Goal: Task Accomplishment & Management: Complete application form

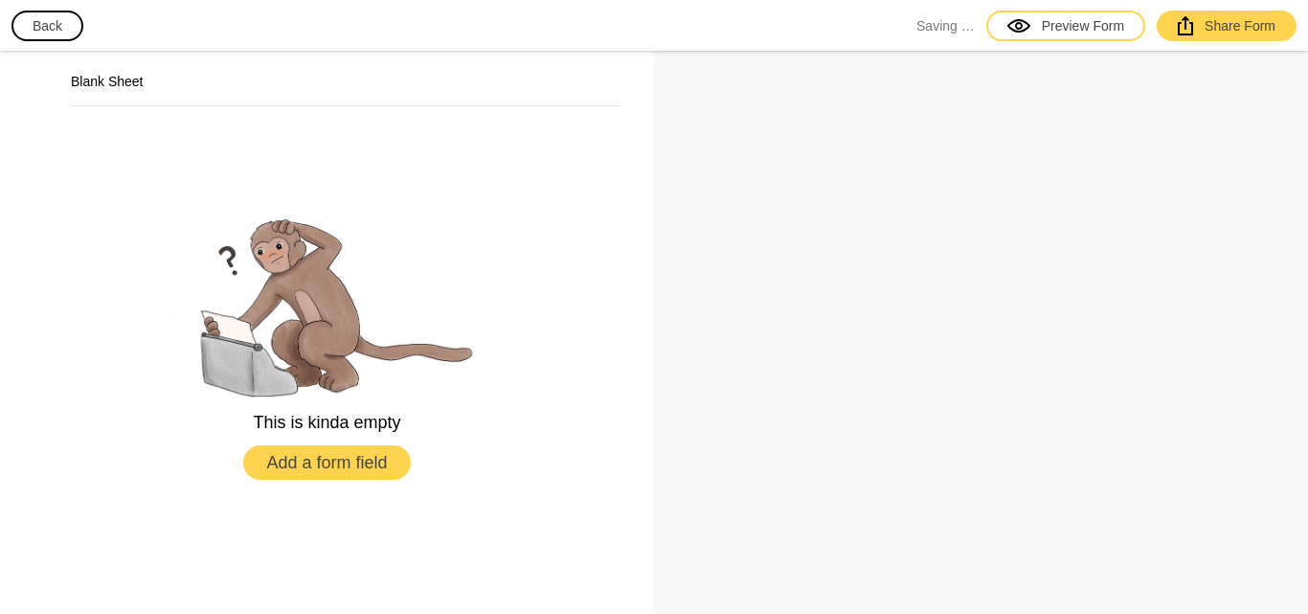
click at [358, 468] on button "Add a form field" at bounding box center [326, 462] width 167 height 34
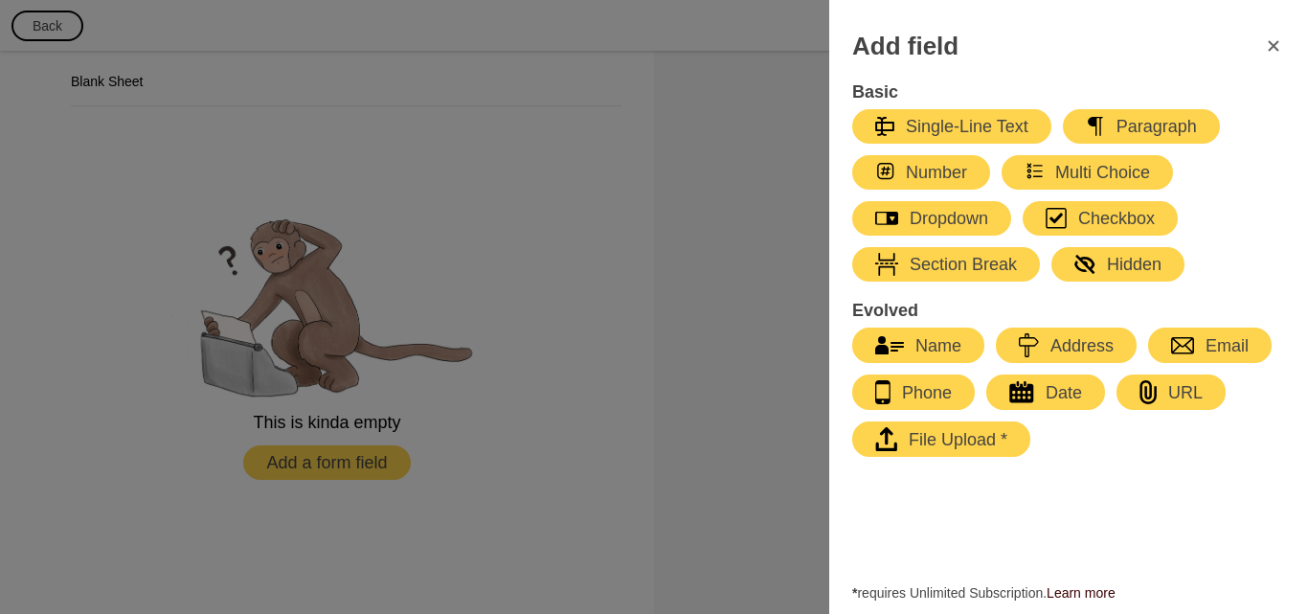
click at [991, 126] on div "Single-Line Text" at bounding box center [951, 126] width 153 height 23
select select "large"
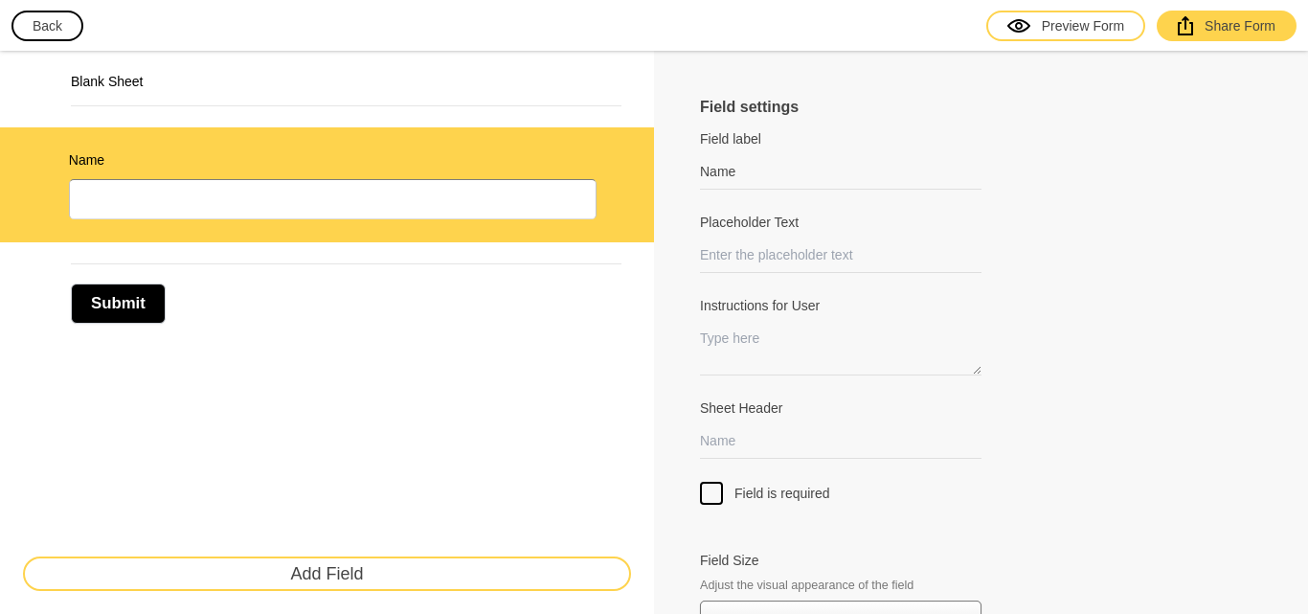
click at [276, 344] on div "Submit" at bounding box center [327, 293] width 654 height 102
click at [387, 576] on button "Add Field" at bounding box center [327, 573] width 608 height 34
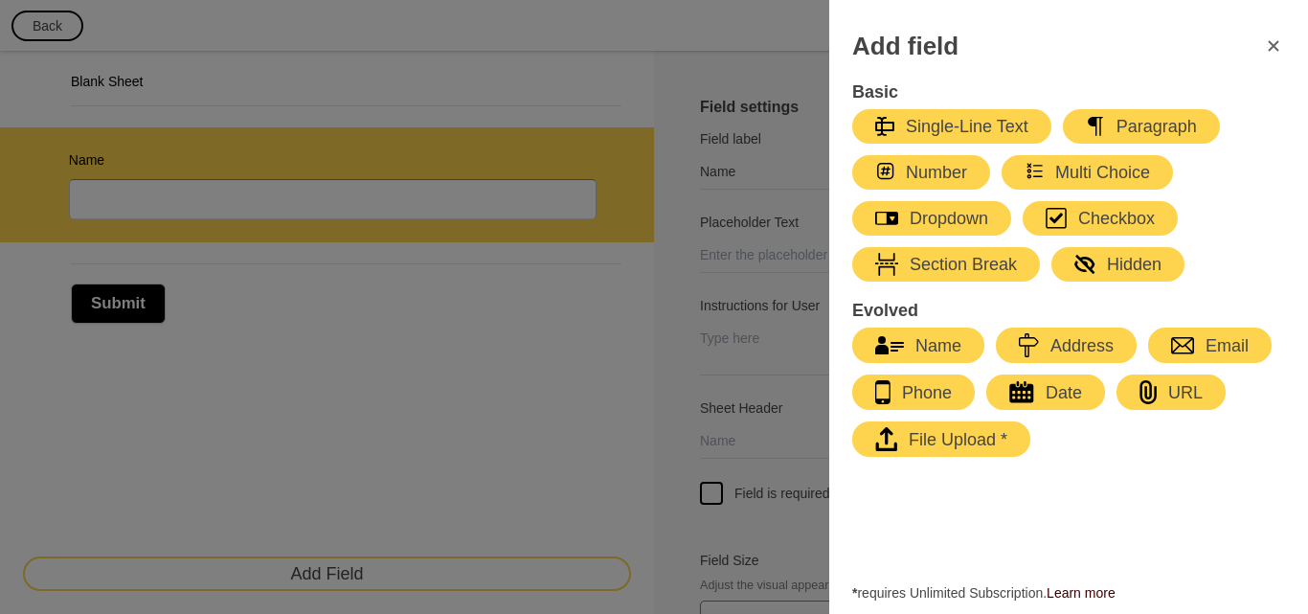
click at [932, 162] on div "Number" at bounding box center [921, 172] width 92 height 23
type input "Number"
select select "large"
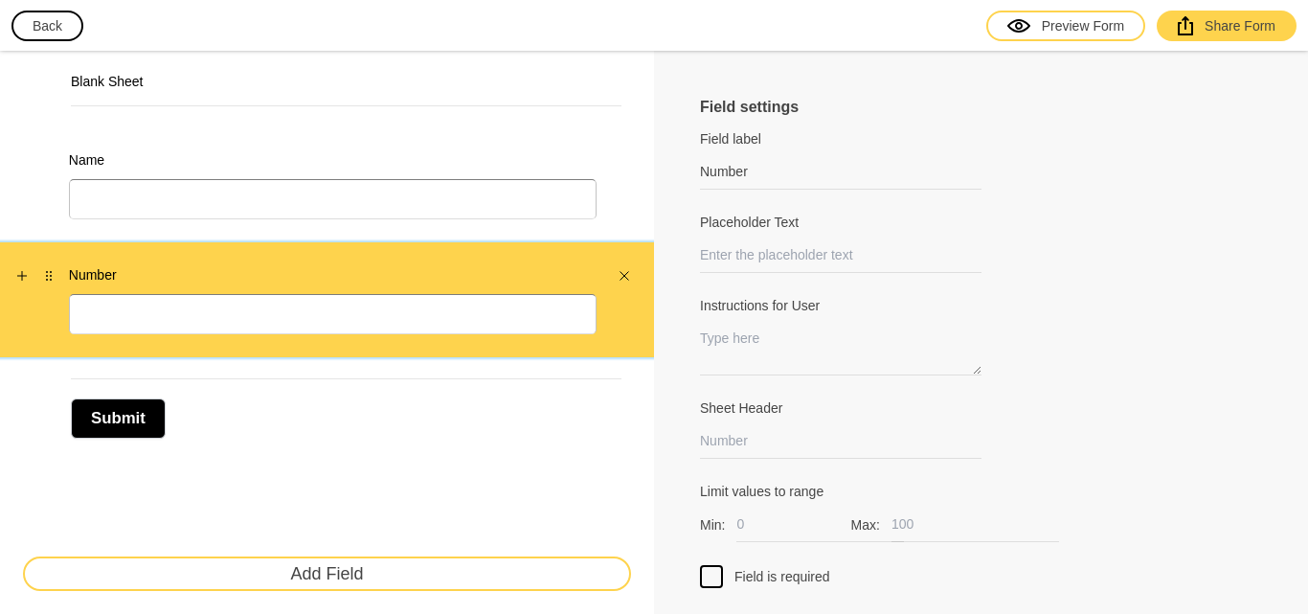
drag, startPoint x: 76, startPoint y: 299, endPoint x: 25, endPoint y: 297, distance: 50.8
click at [25, 297] on div "Number" at bounding box center [327, 299] width 654 height 115
click at [614, 276] on button "button" at bounding box center [624, 275] width 21 height 21
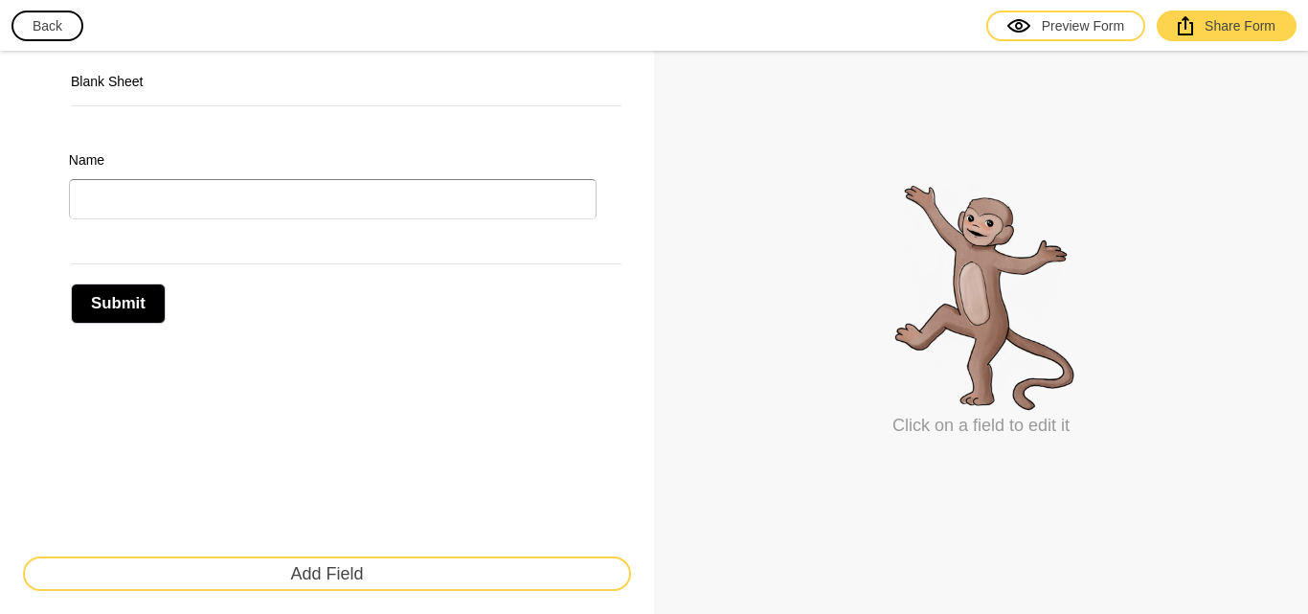
click at [448, 576] on button "Add Field" at bounding box center [327, 573] width 608 height 34
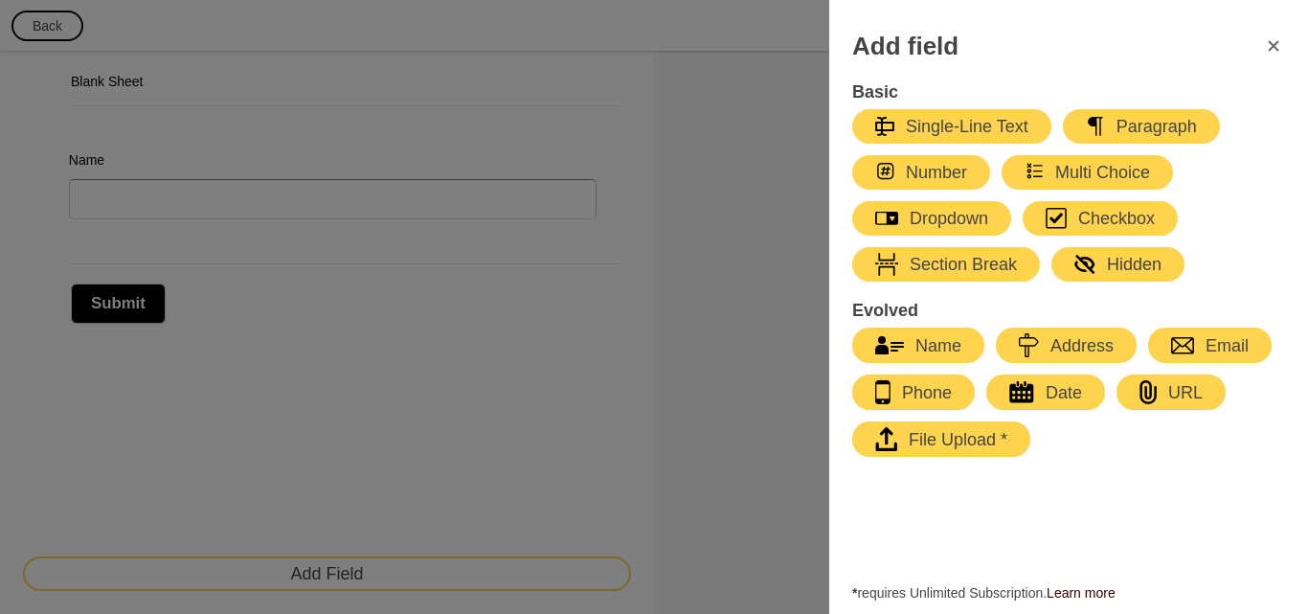
click at [920, 125] on div "Single-Line Text" at bounding box center [951, 126] width 153 height 23
select select "large"
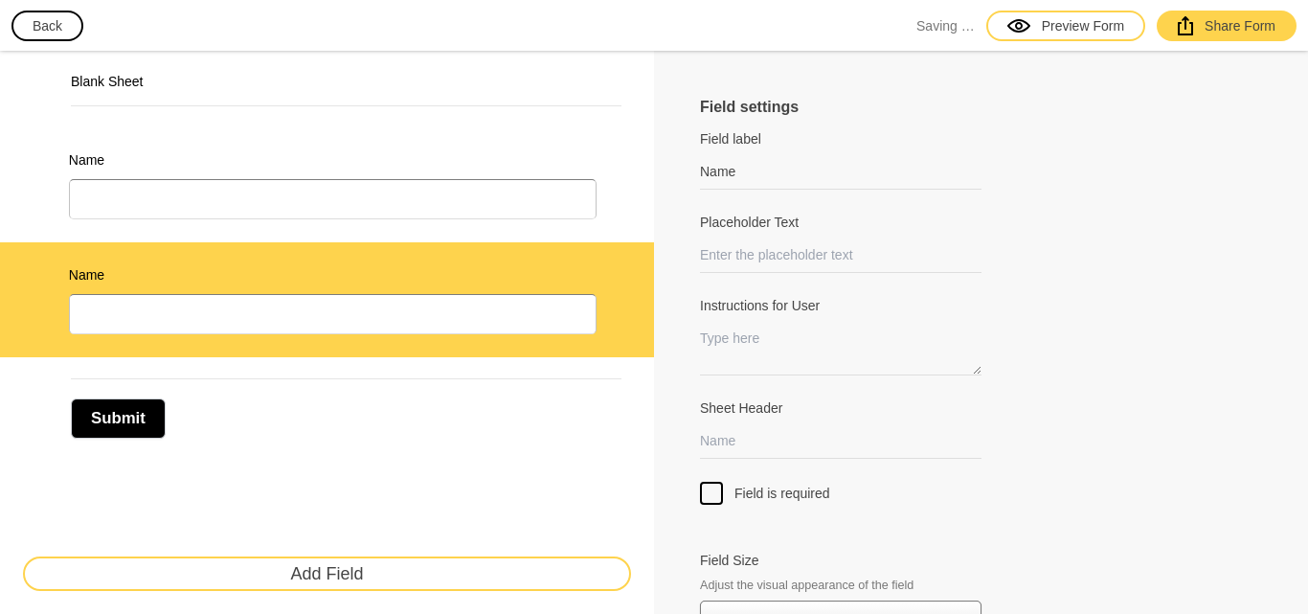
click at [228, 457] on div "Submit" at bounding box center [327, 408] width 654 height 102
click at [81, 267] on label "Name" at bounding box center [333, 274] width 528 height 19
click at [82, 270] on label "Name" at bounding box center [333, 274] width 528 height 19
click at [86, 272] on label "Name" at bounding box center [333, 274] width 528 height 19
click at [90, 280] on label "Name" at bounding box center [333, 274] width 528 height 19
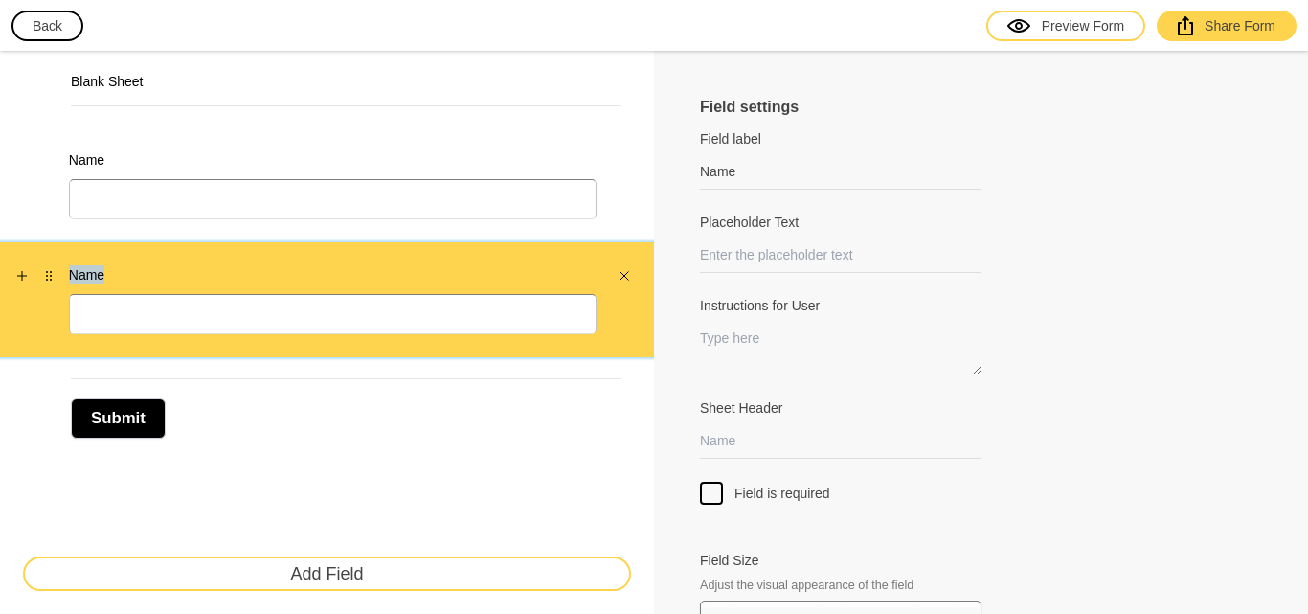
click at [90, 280] on label "Name" at bounding box center [333, 274] width 528 height 19
click at [285, 425] on div "Submit" at bounding box center [346, 408] width 551 height 60
click at [486, 294] on div "Name" at bounding box center [333, 299] width 528 height 69
click at [515, 262] on div "Name" at bounding box center [327, 299] width 654 height 115
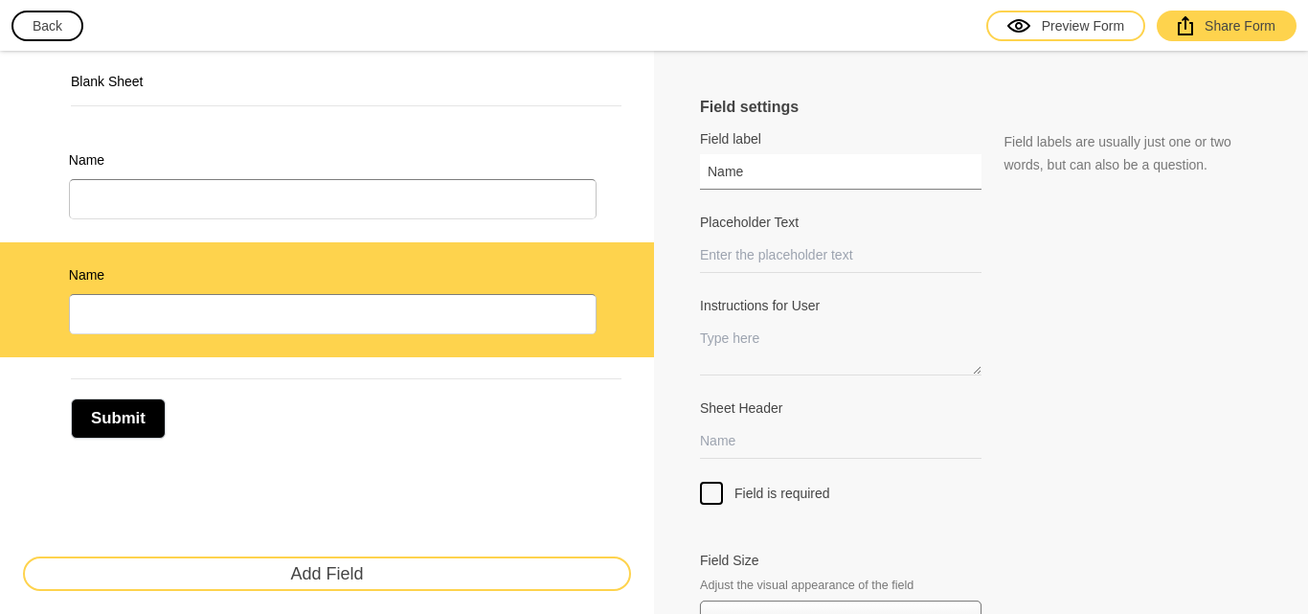
drag, startPoint x: 737, startPoint y: 175, endPoint x: 685, endPoint y: 177, distance: 52.7
click at [685, 177] on div "Field settings Field label Name Field labels are usually just one or two words,…" at bounding box center [981, 369] width 654 height 636
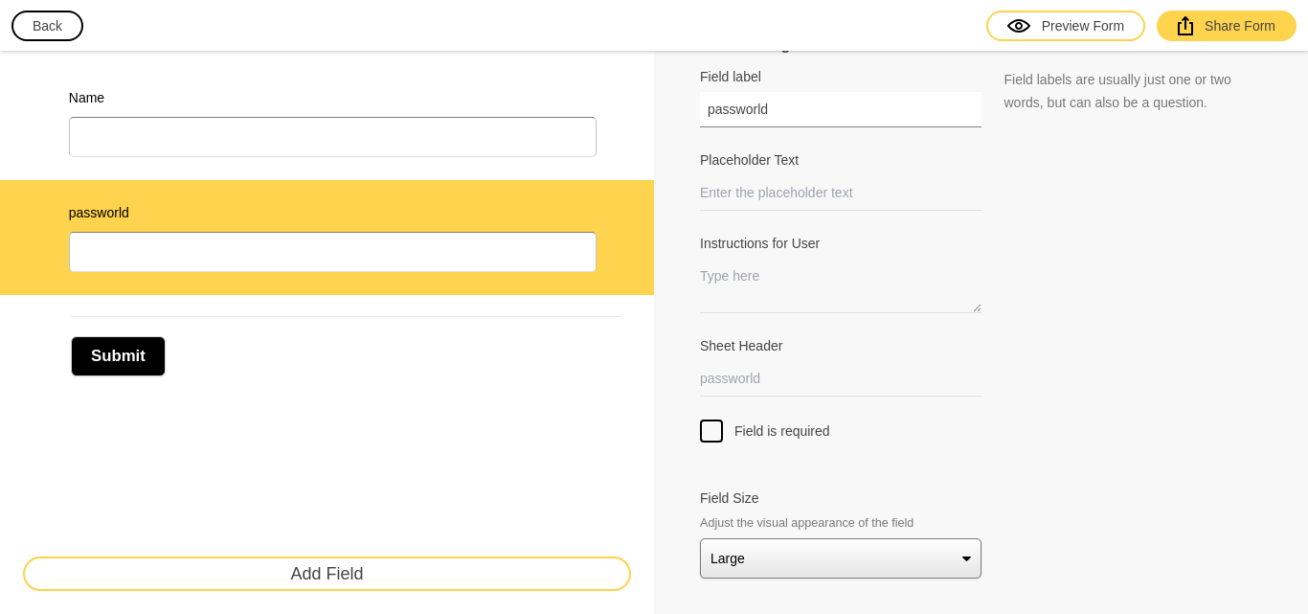
scroll to position [91, 0]
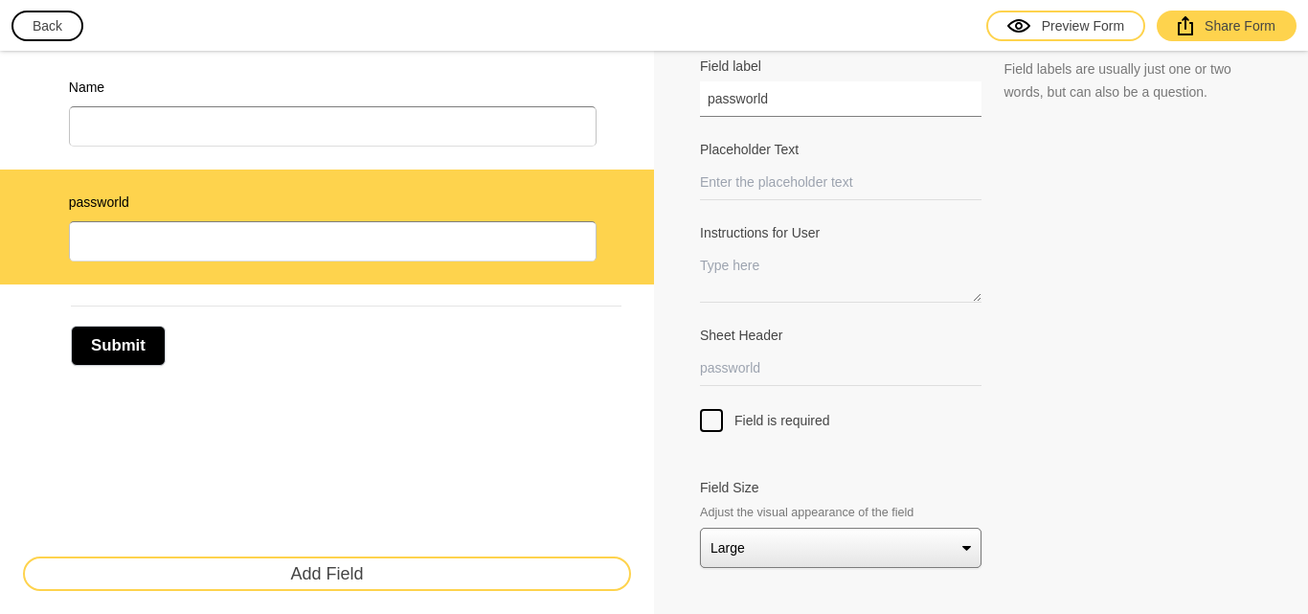
type input "passworld"
click at [847, 552] on select "Small Medium Large" at bounding box center [840, 548] width 281 height 40
click at [617, 462] on div "Blank Sheet Name passworld Submit Add Field" at bounding box center [327, 296] width 654 height 636
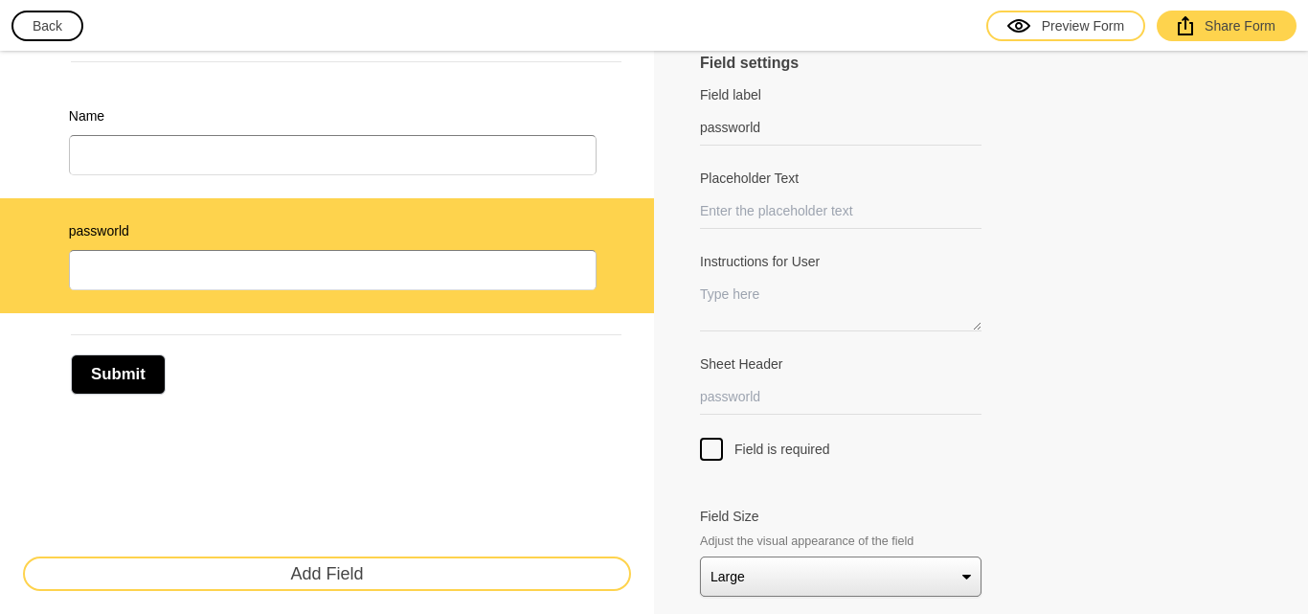
scroll to position [0, 0]
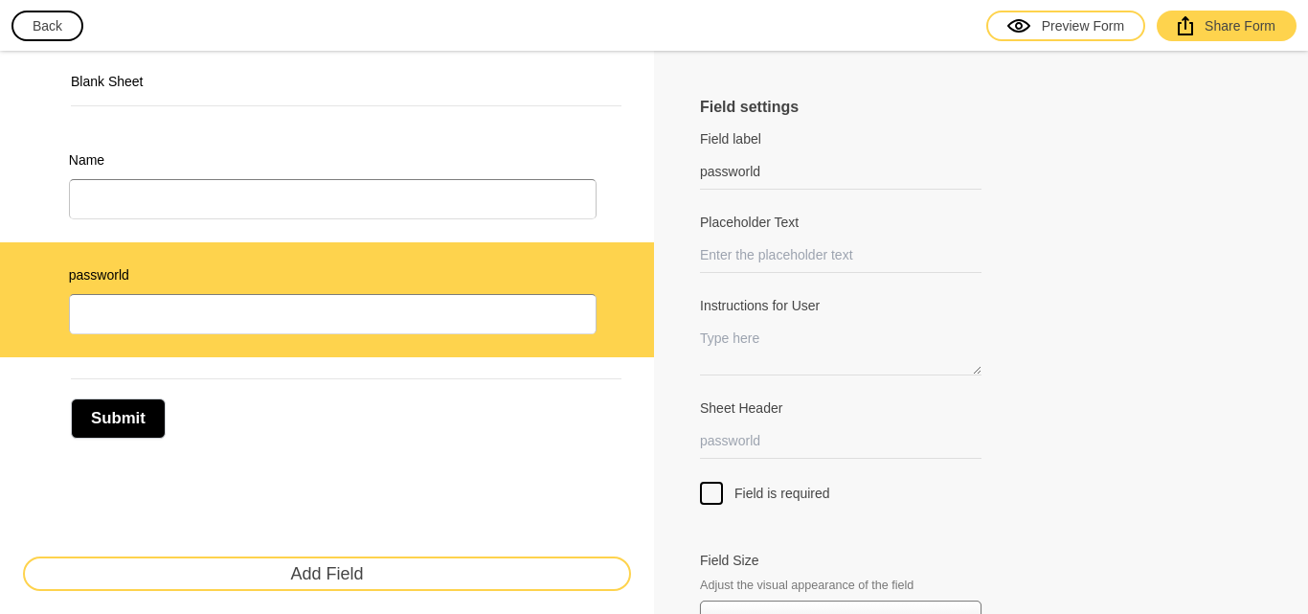
click at [298, 388] on div "Submit" at bounding box center [346, 408] width 551 height 60
click at [1217, 32] on div "Share Form" at bounding box center [1227, 25] width 98 height 19
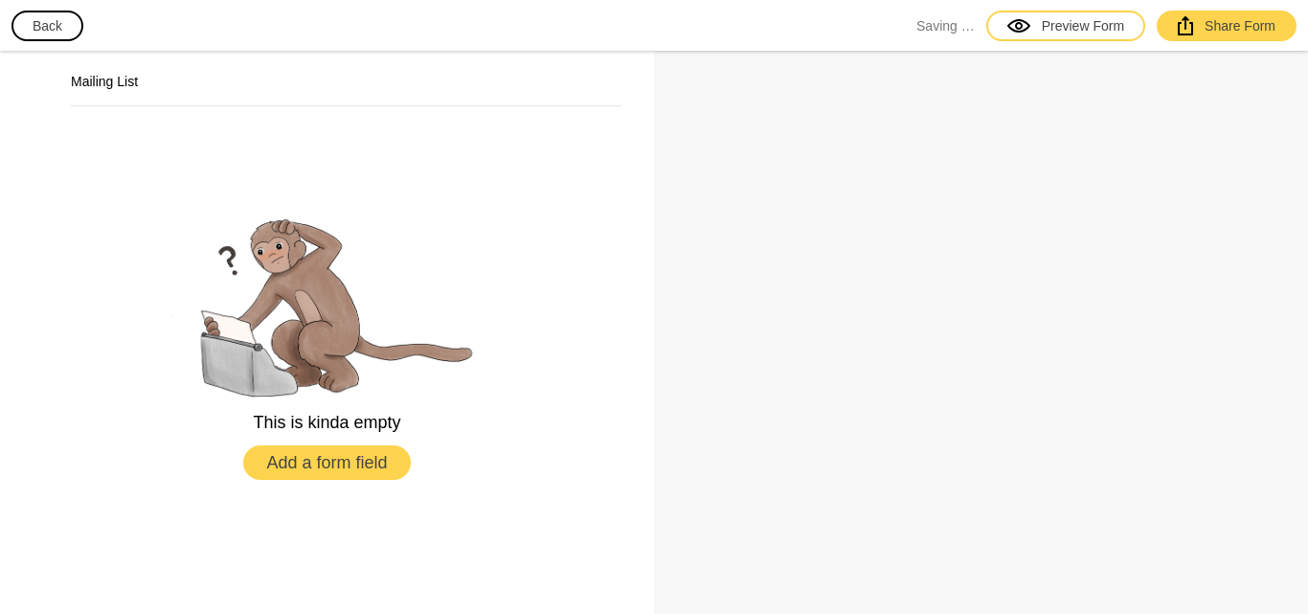
click at [374, 456] on button "Add a form field" at bounding box center [326, 462] width 167 height 34
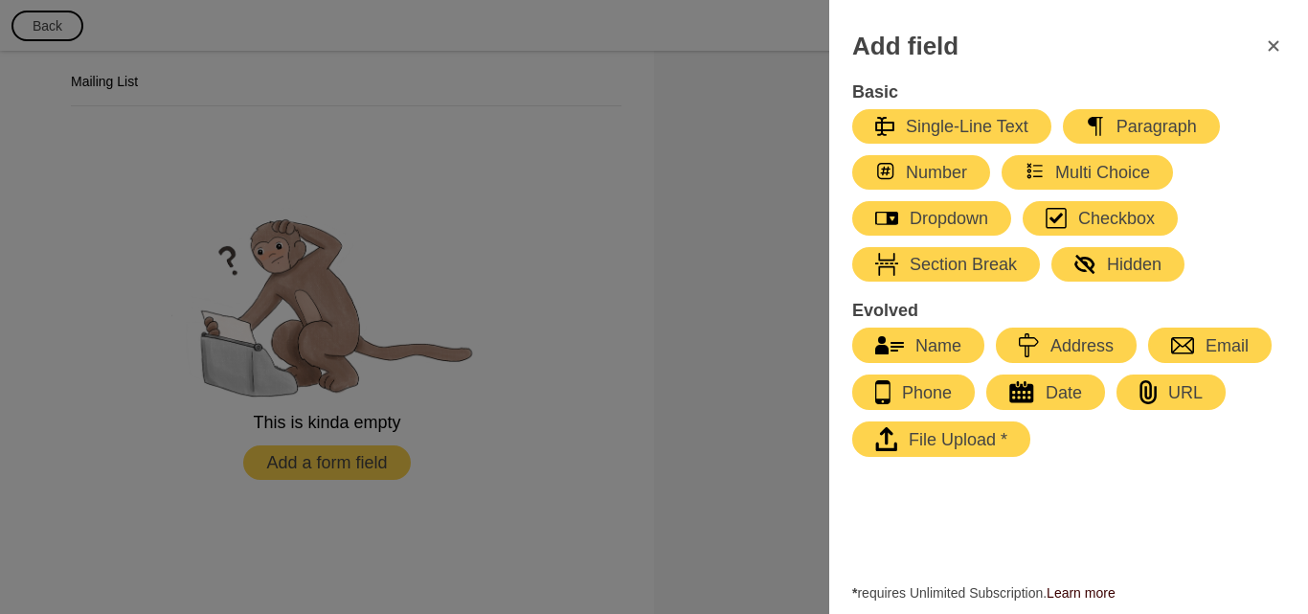
click at [928, 350] on div "Name" at bounding box center [918, 345] width 86 height 23
select select "large"
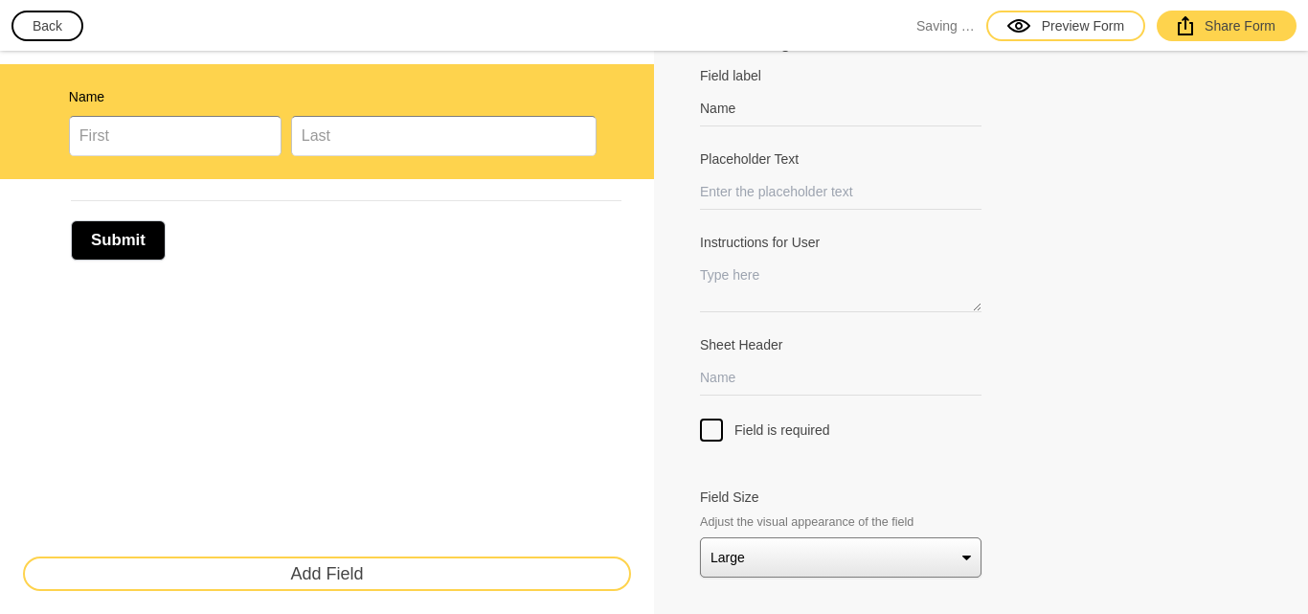
scroll to position [91, 0]
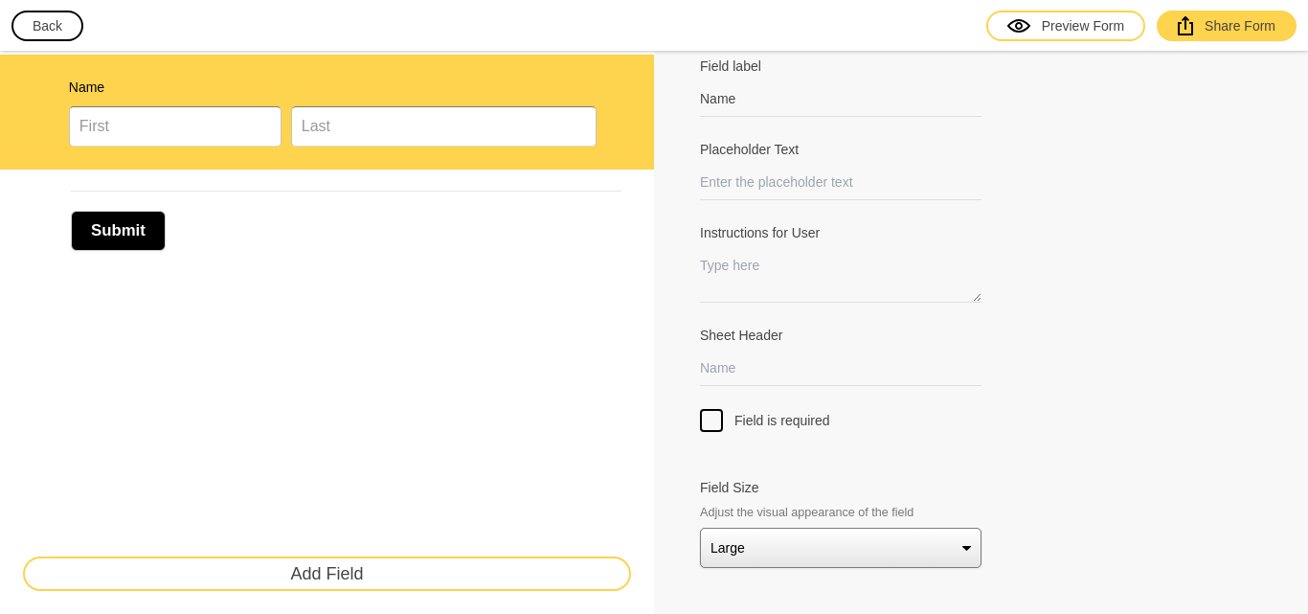
click at [398, 564] on button "Add Field" at bounding box center [327, 573] width 608 height 34
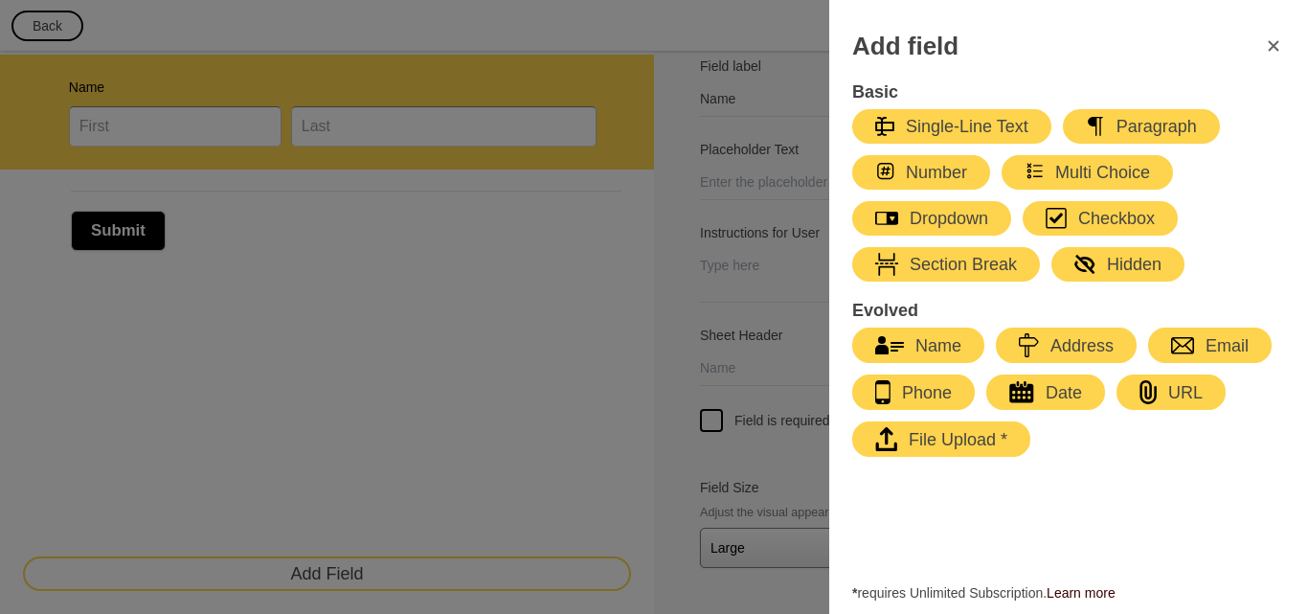
click at [994, 117] on div "Single-Line Text" at bounding box center [951, 126] width 153 height 23
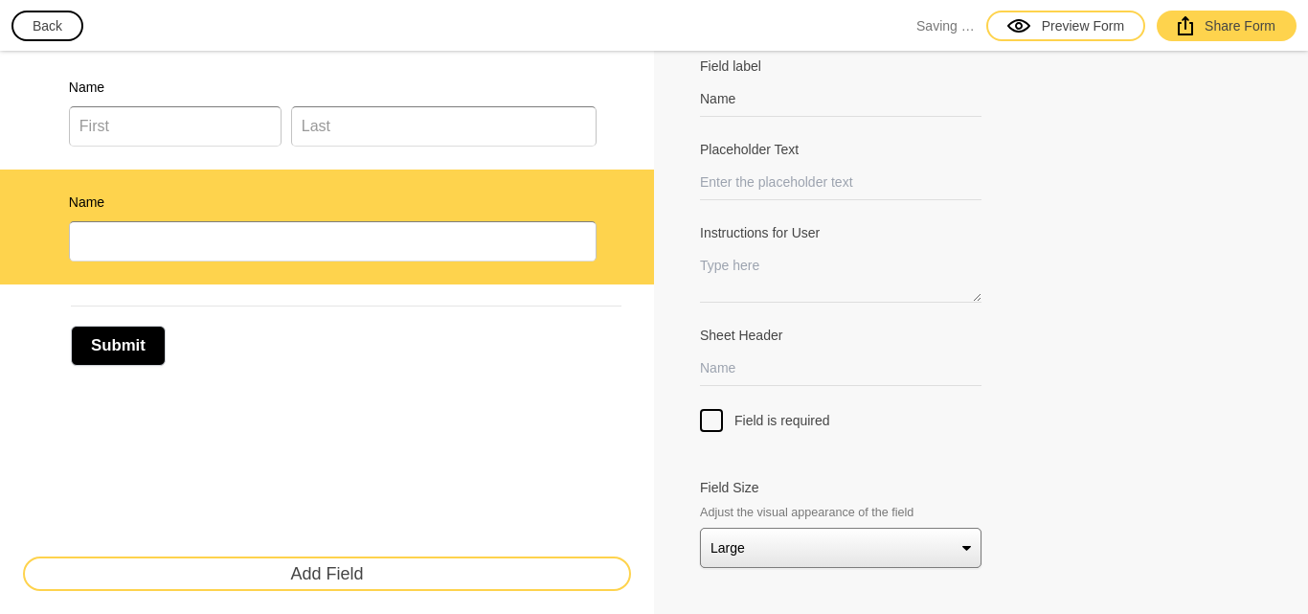
click at [420, 344] on div "Submit" at bounding box center [346, 335] width 551 height 60
click at [510, 559] on button "Add Field" at bounding box center [327, 573] width 608 height 34
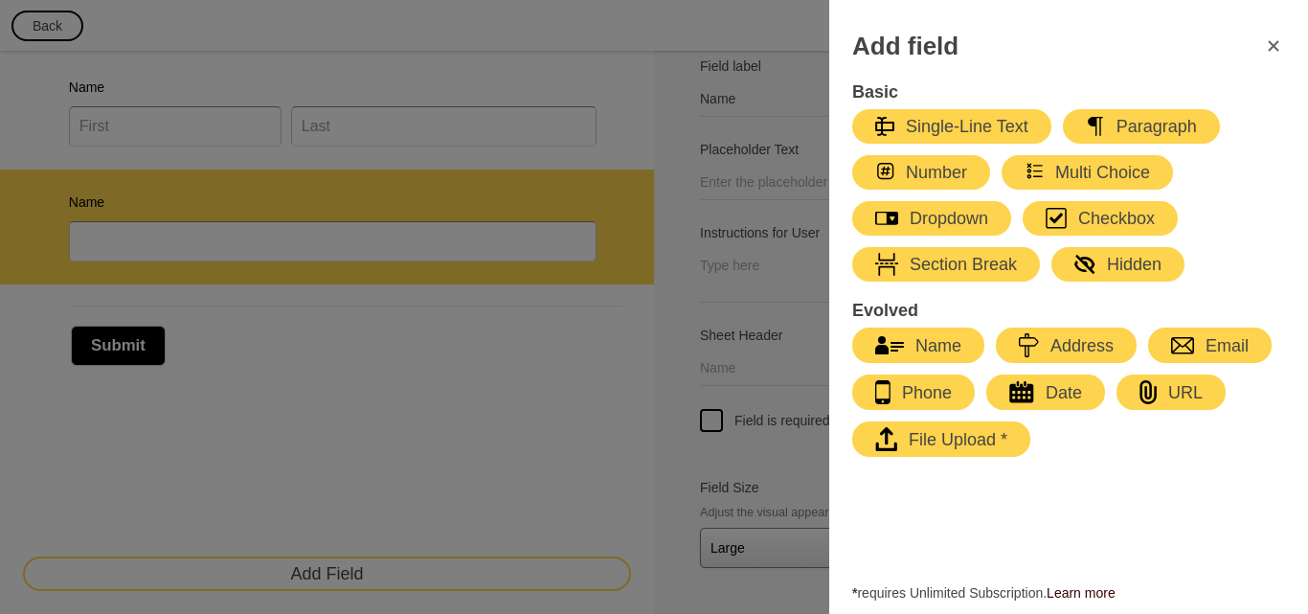
click at [1014, 399] on icon "button" at bounding box center [1021, 393] width 24 height 19
type input "Date"
select select "large"
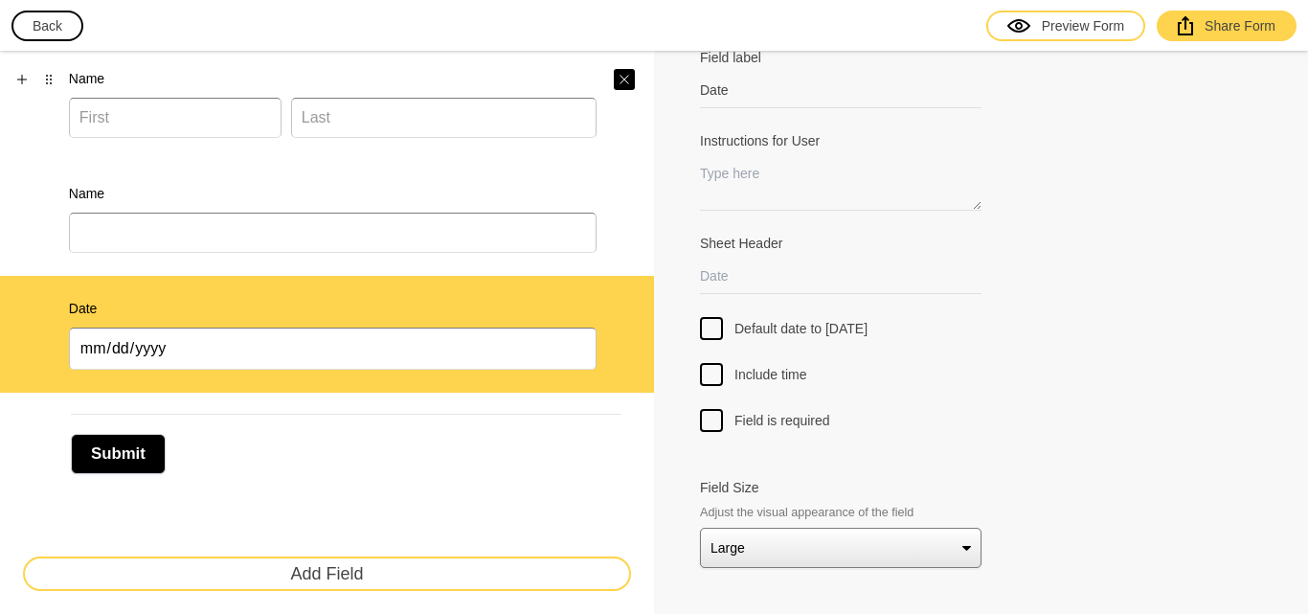
click at [619, 74] on icon "Close" at bounding box center [624, 79] width 11 height 11
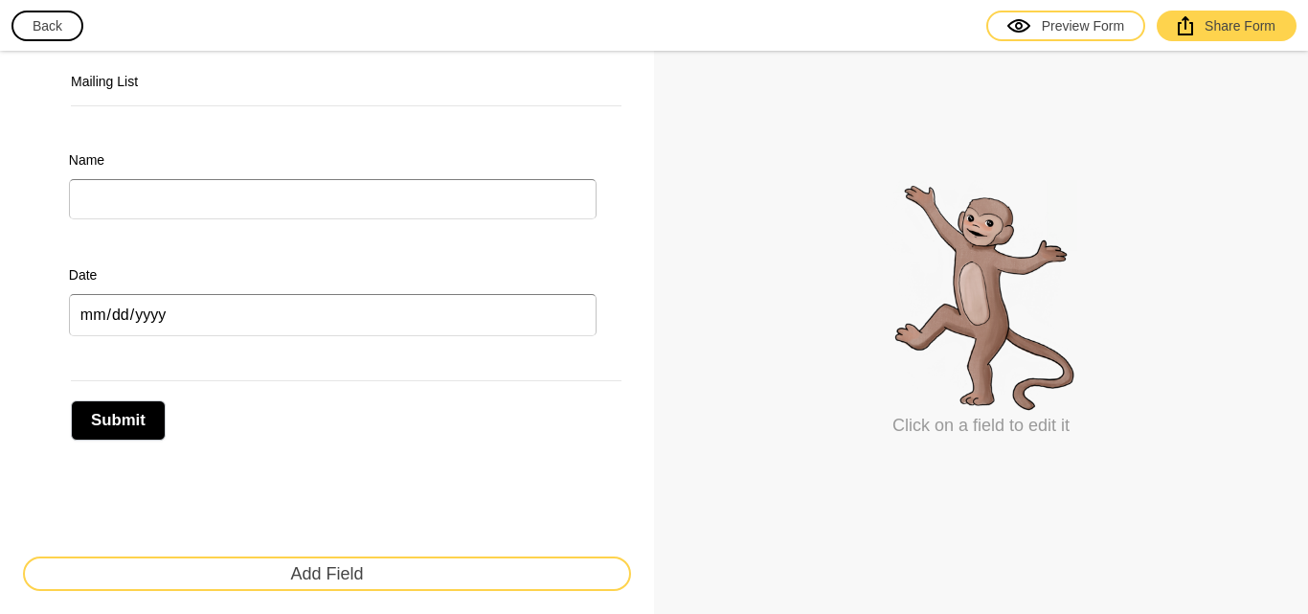
scroll to position [0, 0]
click at [409, 460] on div "Submit" at bounding box center [327, 410] width 654 height 102
click at [386, 179] on div "Name" at bounding box center [333, 184] width 528 height 69
select select "large"
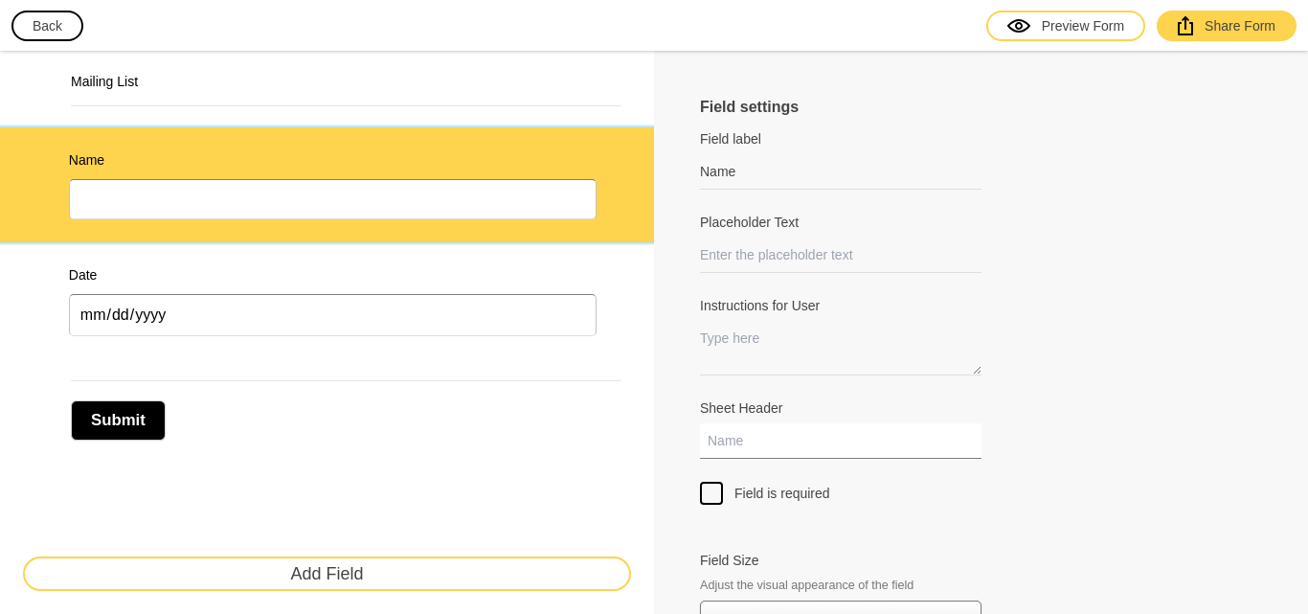
click at [725, 459] on input "Sheet Header" at bounding box center [840, 440] width 281 height 35
click at [742, 455] on input "Sheet Header" at bounding box center [840, 440] width 281 height 35
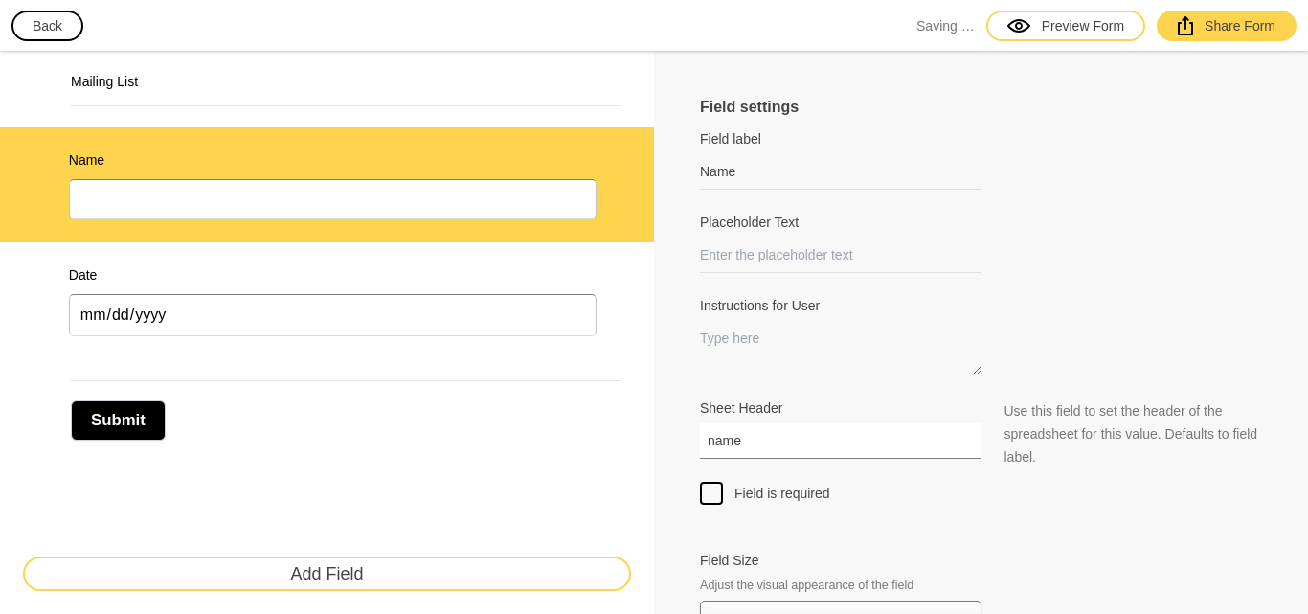
type input "name"
click at [438, 276] on label "Date" at bounding box center [333, 274] width 528 height 19
type input "Date"
select select "large"
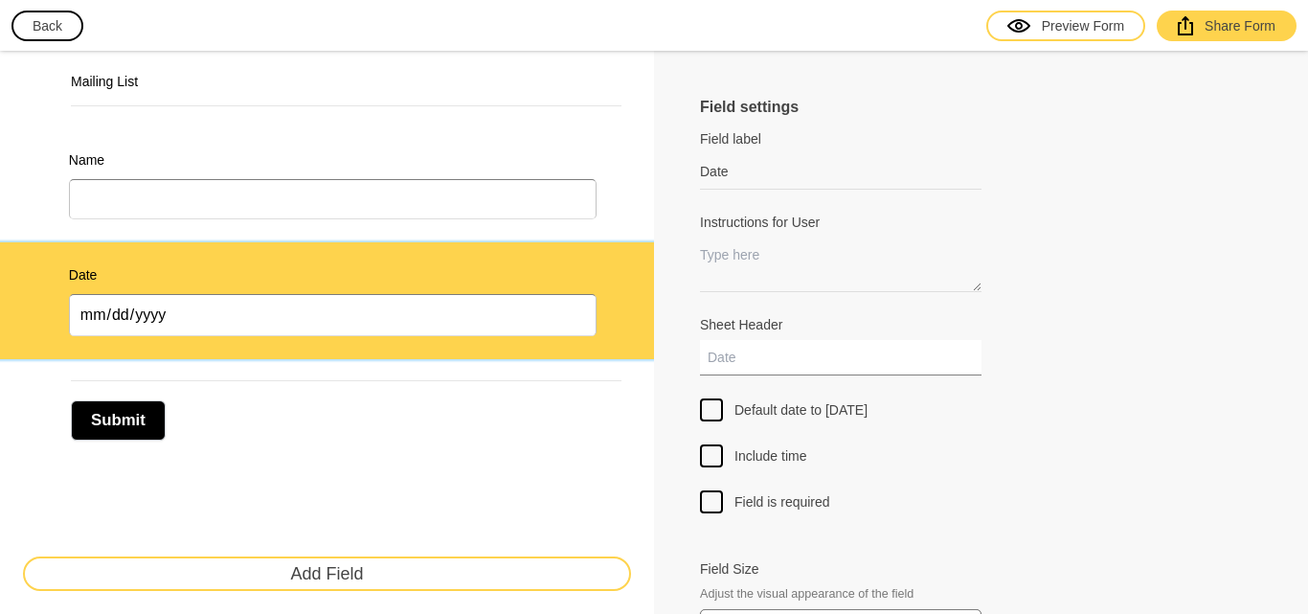
click at [754, 364] on input "Sheet Header" at bounding box center [840, 357] width 281 height 35
type input "date"
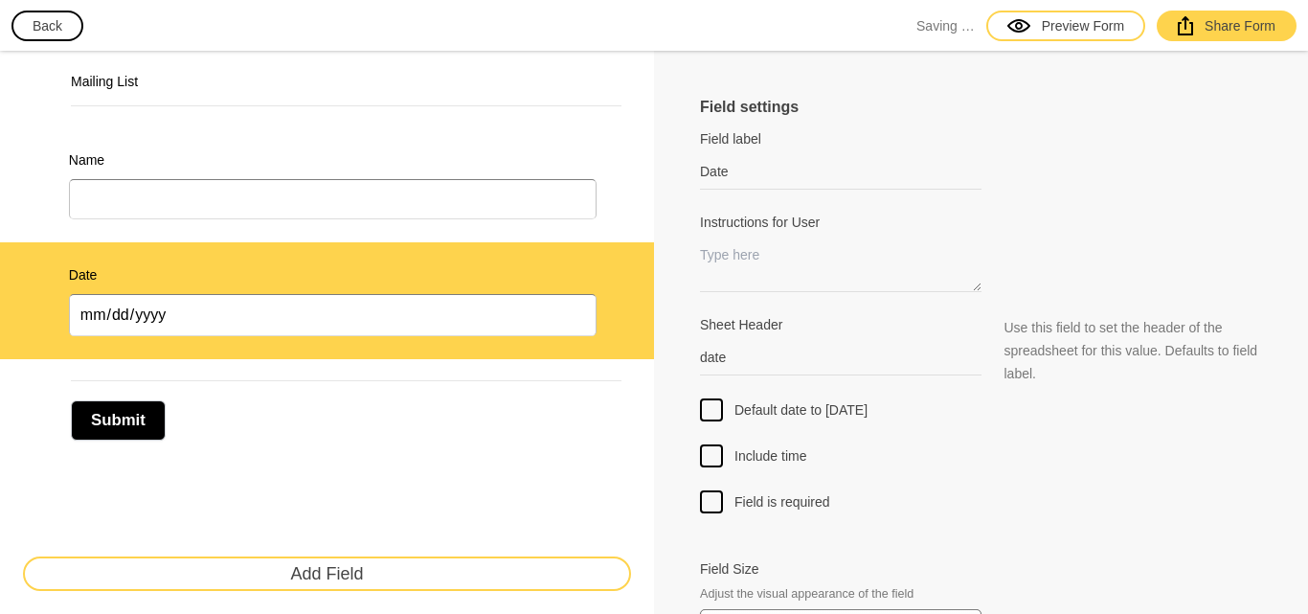
click at [365, 512] on div "Mailing List Name Date Submit Add Field" at bounding box center [327, 373] width 654 height 644
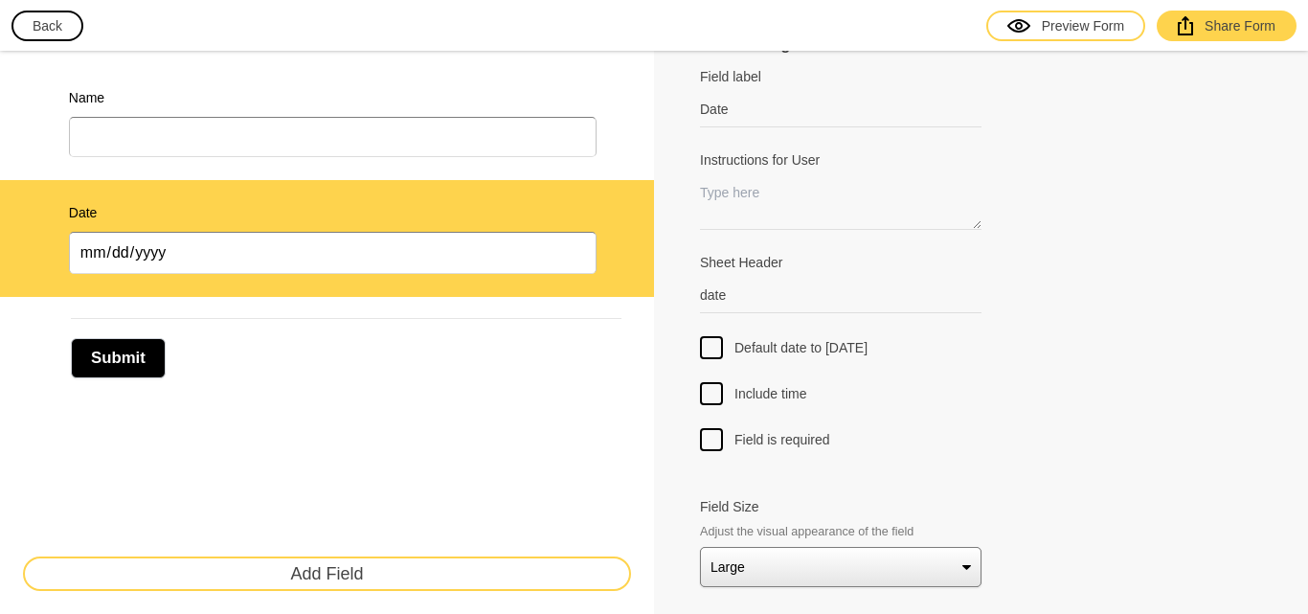
scroll to position [96, 0]
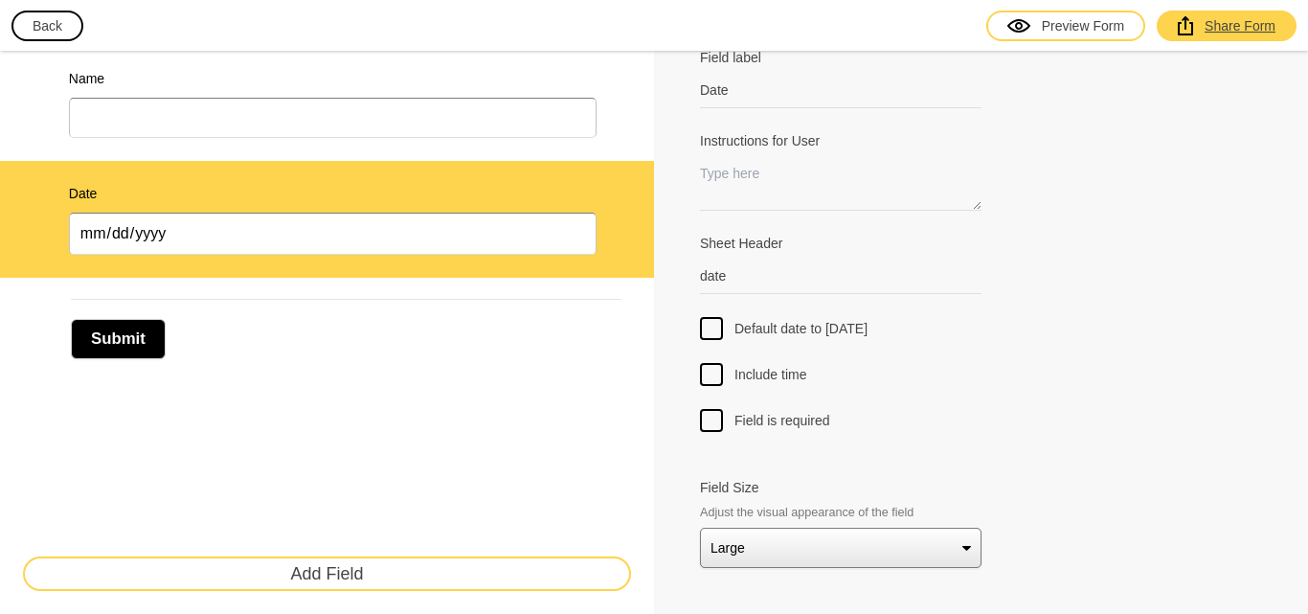
click at [1225, 30] on div "Share Form" at bounding box center [1227, 25] width 98 height 19
